Goal: Book appointment/travel/reservation

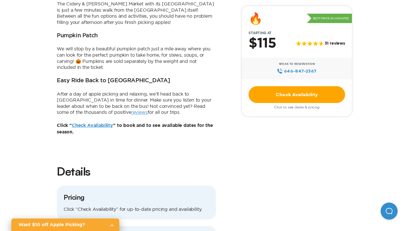
click at [92, 123] on link "Check Availability" at bounding box center [92, 125] width 41 height 5
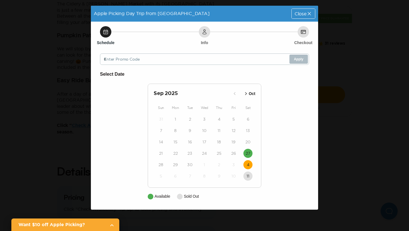
click at [246, 165] on button "4" at bounding box center [247, 164] width 9 height 9
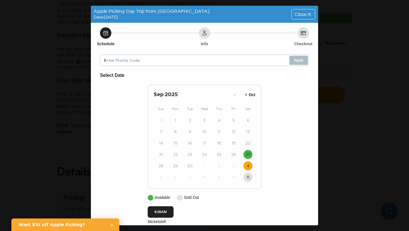
scroll to position [9, 0]
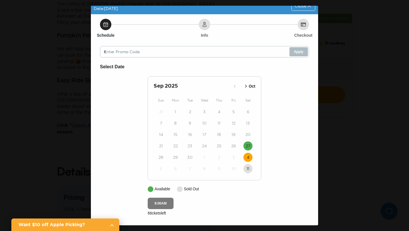
click at [161, 204] on button "9:00AM" at bounding box center [161, 202] width 26 height 11
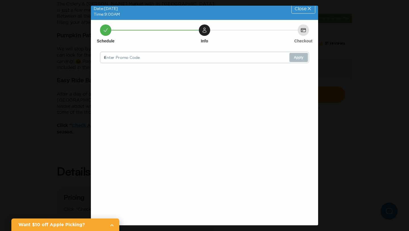
scroll to position [0, 0]
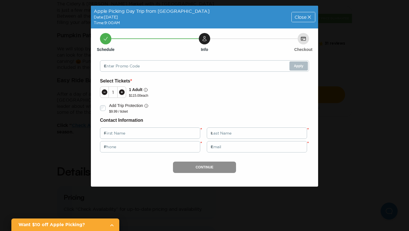
click at [298, 18] on span "Close" at bounding box center [301, 17] width 12 height 5
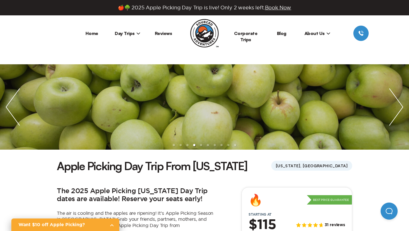
scroll to position [443, 0]
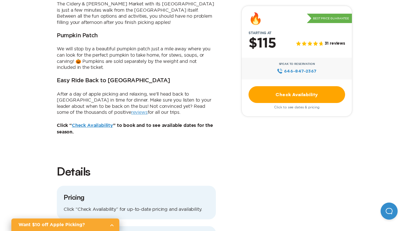
click at [269, 97] on link "Check Availability" at bounding box center [297, 94] width 97 height 17
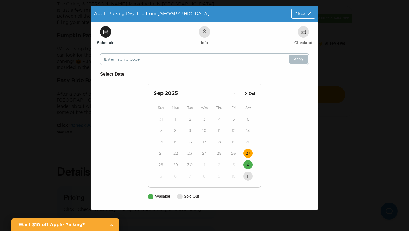
click at [252, 152] on button "27" at bounding box center [247, 153] width 9 height 9
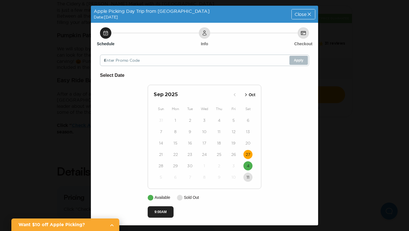
scroll to position [1, 0]
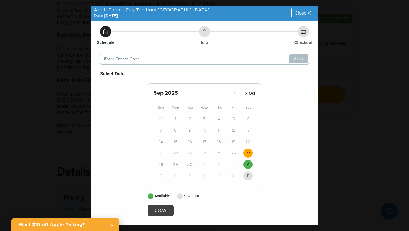
click at [161, 209] on button "9:00AM" at bounding box center [161, 210] width 26 height 11
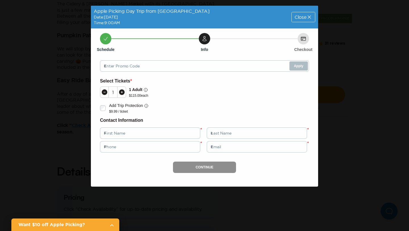
scroll to position [0, 0]
click at [299, 16] on span "Close" at bounding box center [301, 17] width 12 height 5
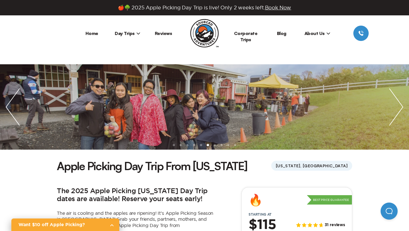
scroll to position [443, 0]
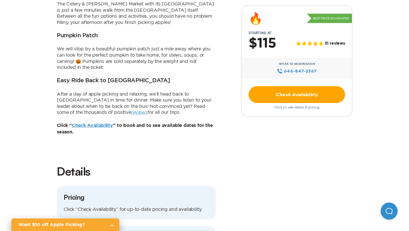
click at [195, 163] on h2 "Details" at bounding box center [136, 170] width 159 height 15
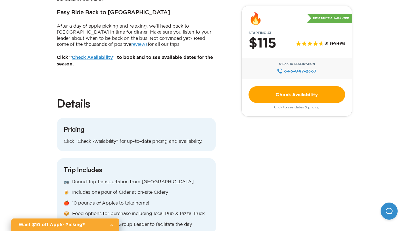
scroll to position [511, 0]
click at [161, 138] on p "Click “Check Availability” for up-to-date pricing and availability." at bounding box center [136, 141] width 145 height 6
click at [283, 98] on link "Check Availability" at bounding box center [297, 94] width 97 height 17
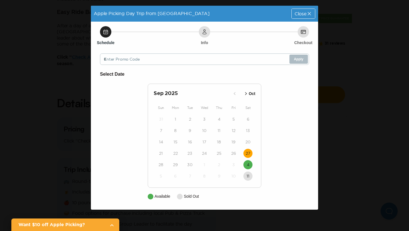
click at [245, 152] on button "27" at bounding box center [247, 153] width 9 height 9
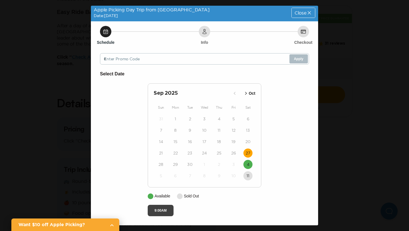
click at [156, 209] on button "9:00AM" at bounding box center [161, 210] width 26 height 11
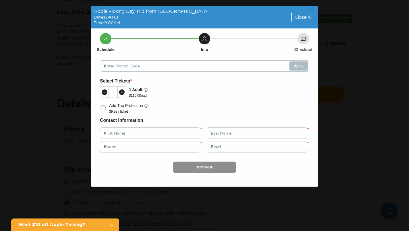
scroll to position [0, 0]
click at [122, 91] on icon at bounding box center [122, 92] width 6 height 6
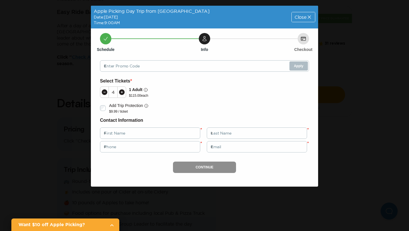
click at [122, 91] on icon at bounding box center [122, 92] width 6 height 6
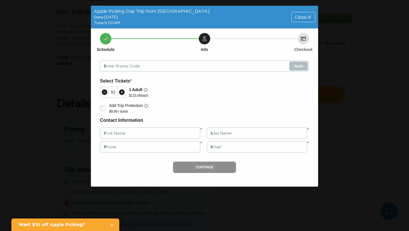
click at [122, 91] on icon at bounding box center [122, 92] width 6 height 6
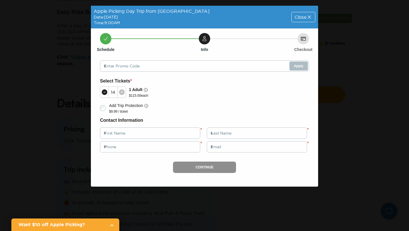
click at [122, 91] on icon at bounding box center [122, 92] width 6 height 6
click at [307, 16] on icon at bounding box center [310, 17] width 6 height 6
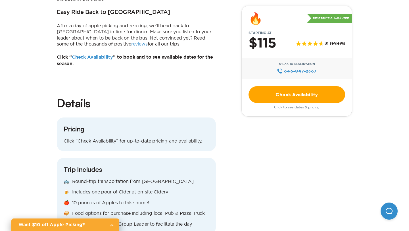
click at [107, 225] on link "Want $10 off Apple Picking?" at bounding box center [65, 224] width 108 height 13
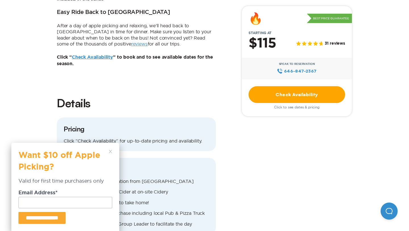
click at [111, 149] on div "**********" at bounding box center [65, 187] width 108 height 88
click at [111, 153] on icon at bounding box center [110, 151] width 3 height 3
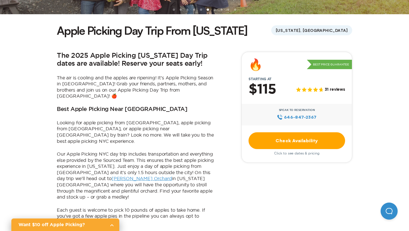
scroll to position [136, 0]
